Goal: Information Seeking & Learning: Find specific fact

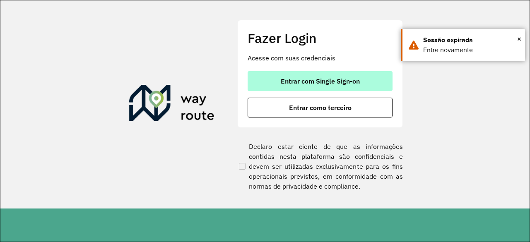
click at [377, 77] on button "Entrar com Single Sign-on" at bounding box center [320, 81] width 145 height 20
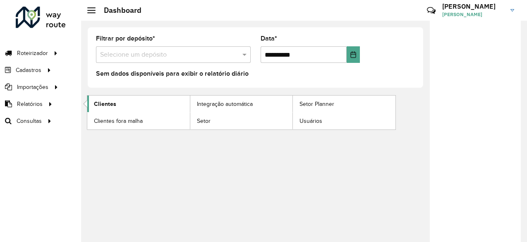
click at [111, 107] on span "Clientes" at bounding box center [105, 104] width 22 height 9
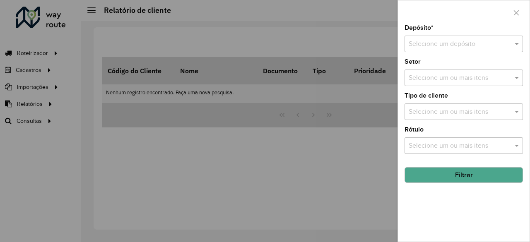
click at [480, 32] on div "Depósito * Selecione um depósito" at bounding box center [463, 38] width 118 height 27
click at [476, 48] on input "text" at bounding box center [456, 44] width 94 height 10
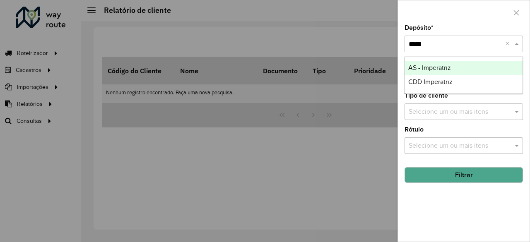
type input "******"
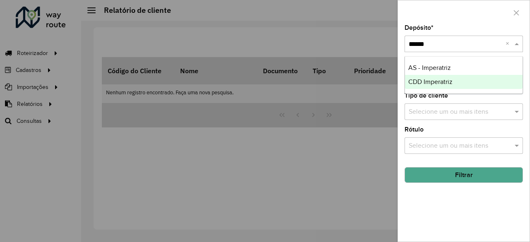
click at [435, 81] on span "CDD Imperatriz" at bounding box center [430, 81] width 44 height 7
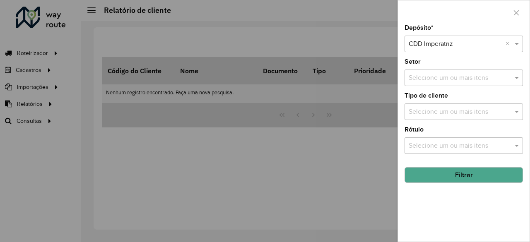
click at [474, 173] on button "Filtrar" at bounding box center [463, 175] width 118 height 16
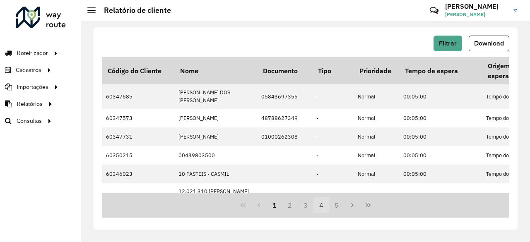
click at [320, 205] on button "4" at bounding box center [321, 205] width 16 height 16
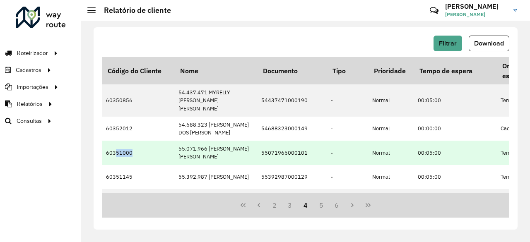
drag, startPoint x: 114, startPoint y: 143, endPoint x: 129, endPoint y: 143, distance: 14.5
click at [130, 143] on td "60351000" at bounding box center [138, 153] width 72 height 24
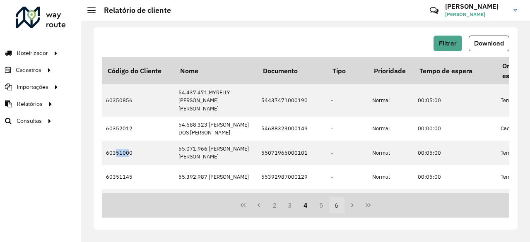
click at [338, 205] on button "6" at bounding box center [337, 205] width 16 height 16
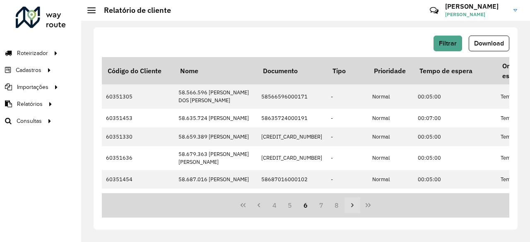
click at [353, 202] on icon "Next Page" at bounding box center [352, 205] width 7 height 7
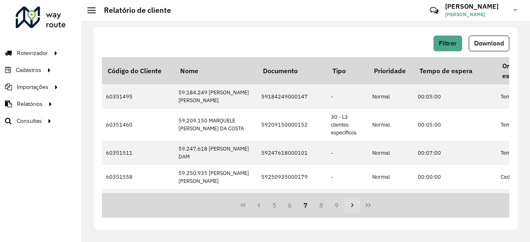
click at [353, 202] on icon "Next Page" at bounding box center [352, 205] width 7 height 7
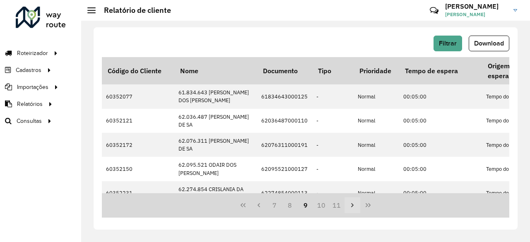
click at [353, 202] on icon "Next Page" at bounding box center [352, 205] width 7 height 7
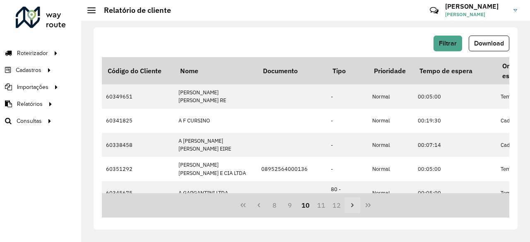
click at [353, 202] on icon "Next Page" at bounding box center [352, 205] width 7 height 7
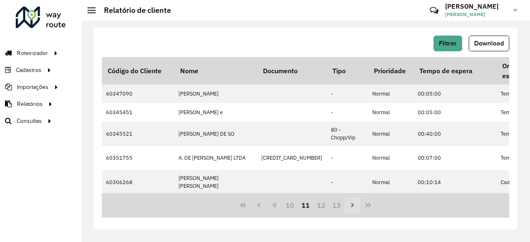
click at [353, 202] on icon "Next Page" at bounding box center [352, 205] width 7 height 7
